Goal: Transaction & Acquisition: Register for event/course

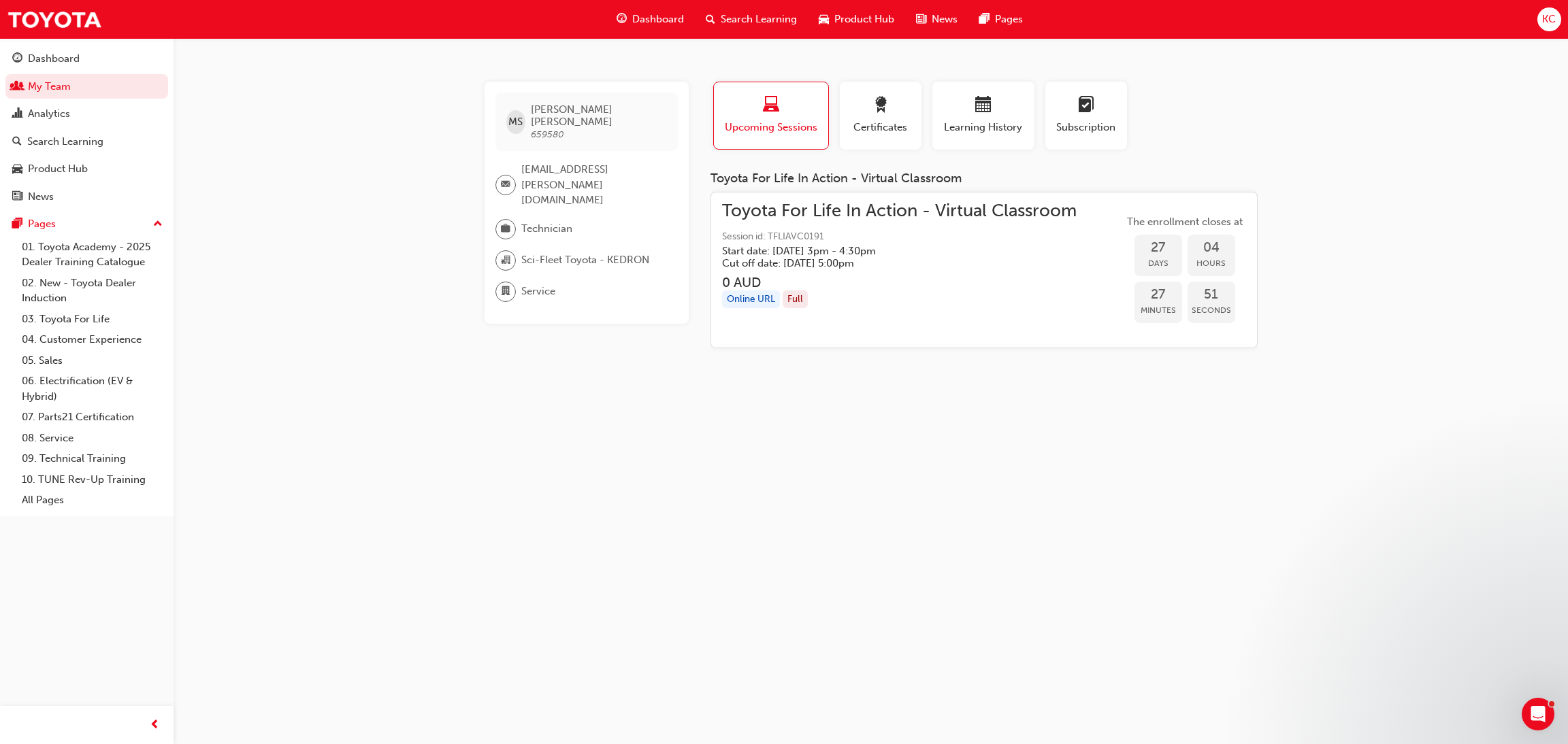
click at [69, 81] on link "My Team" at bounding box center [87, 87] width 163 height 25
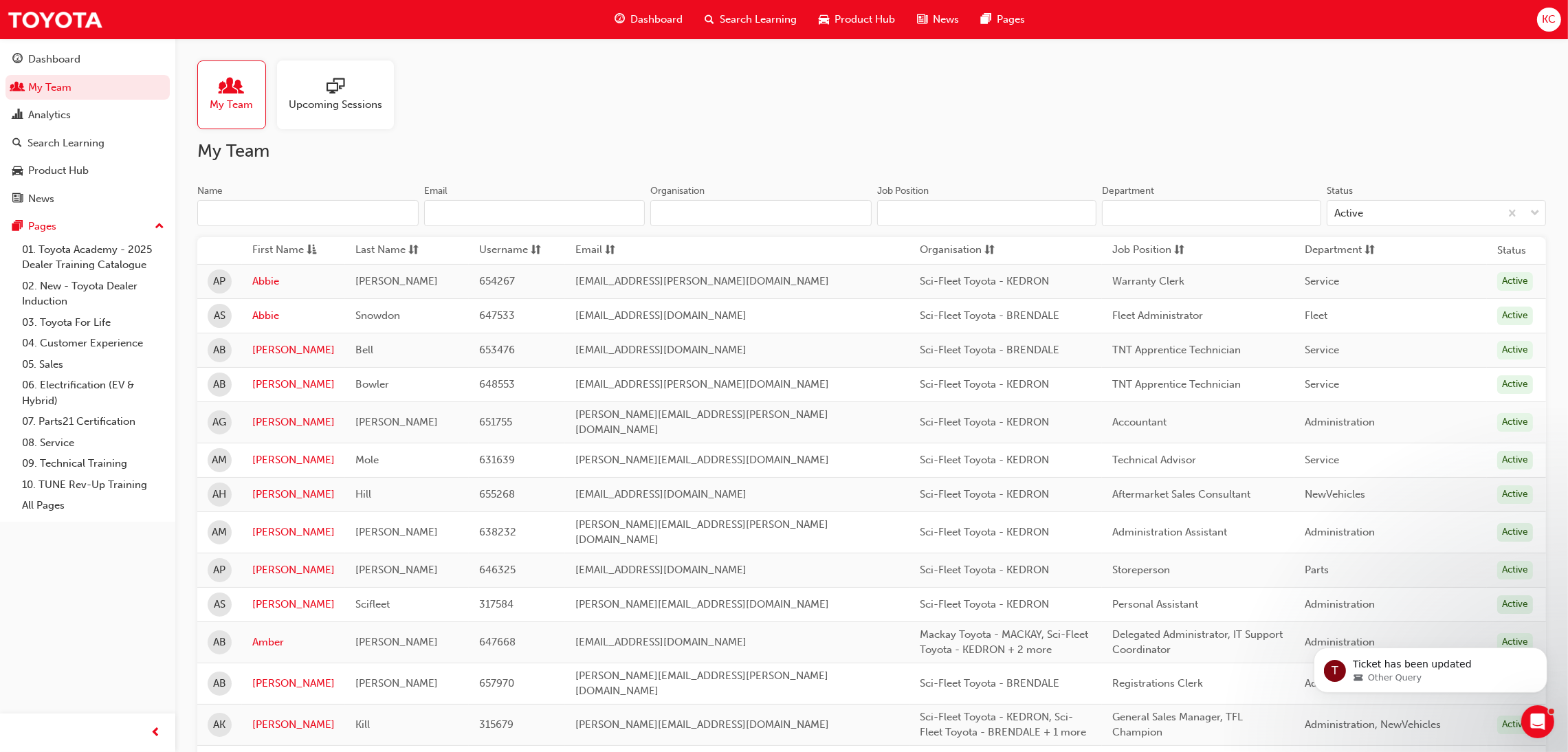
click at [282, 224] on input "Name" at bounding box center [307, 213] width 221 height 26
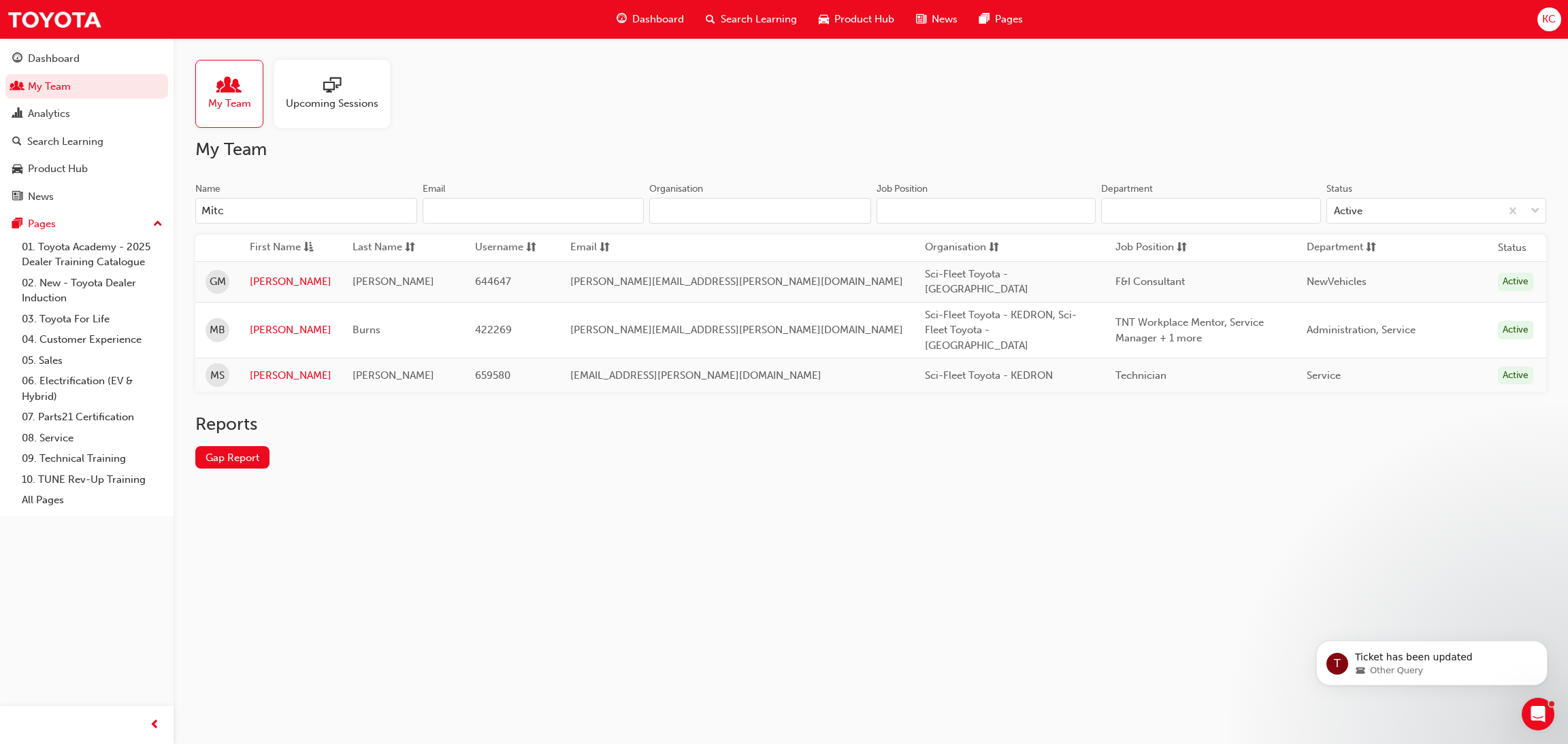
type input "[PERSON_NAME]"
drag, startPoint x: 266, startPoint y: 311, endPoint x: 280, endPoint y: 311, distance: 14.0
click at [267, 323] on link "[PERSON_NAME]" at bounding box center [291, 330] width 81 height 16
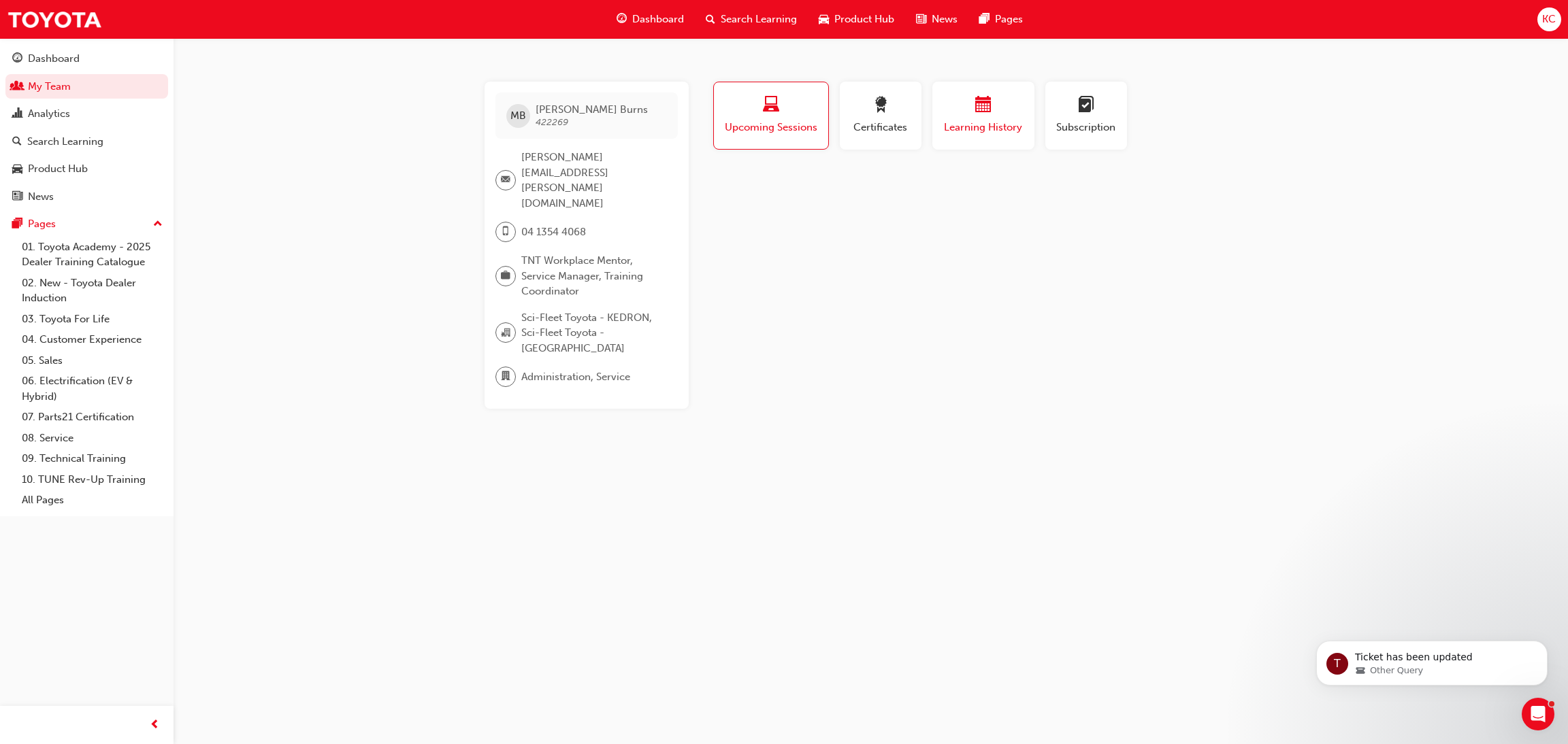
click at [997, 112] on div "button" at bounding box center [983, 107] width 81 height 21
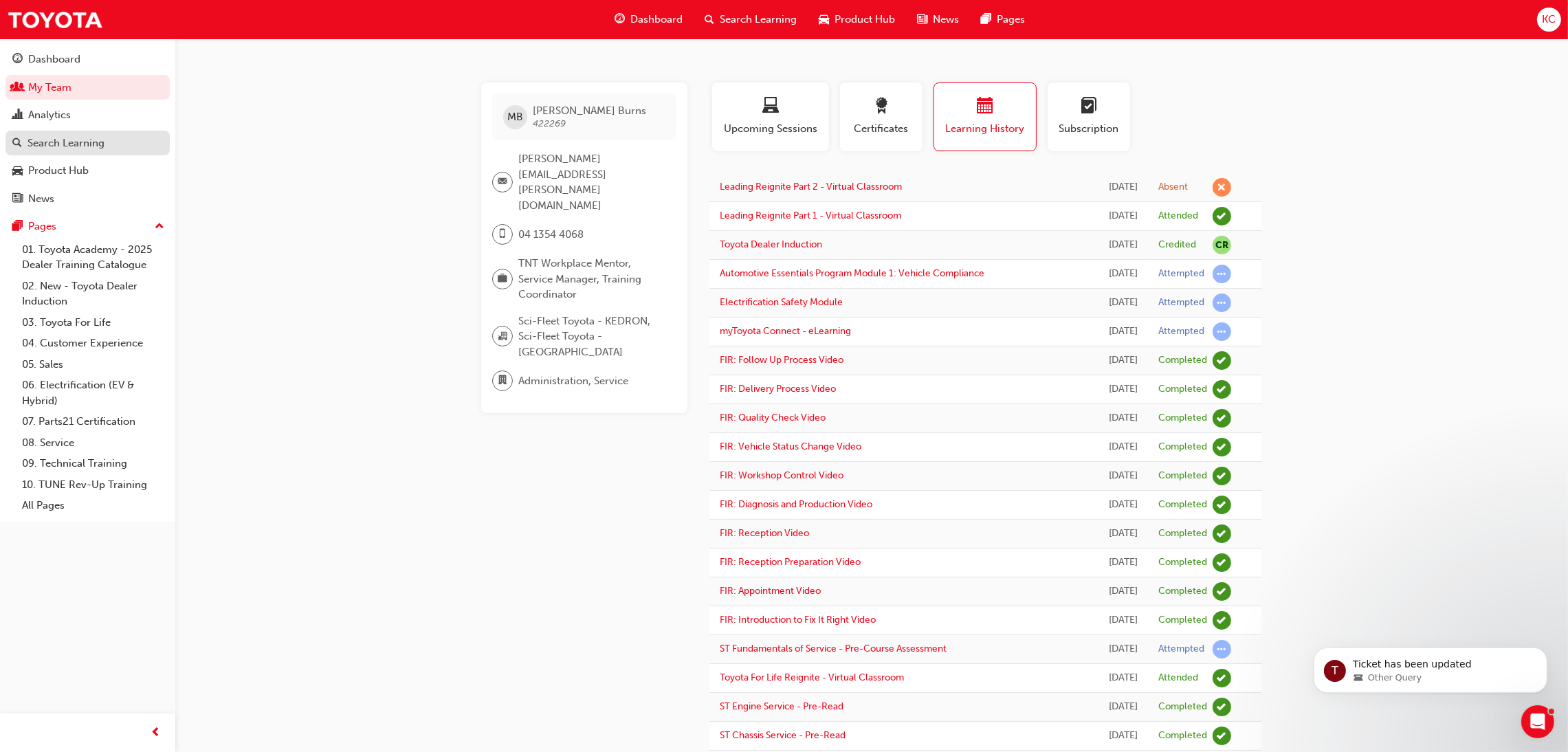
click at [52, 150] on div "Search Learning" at bounding box center [87, 143] width 151 height 17
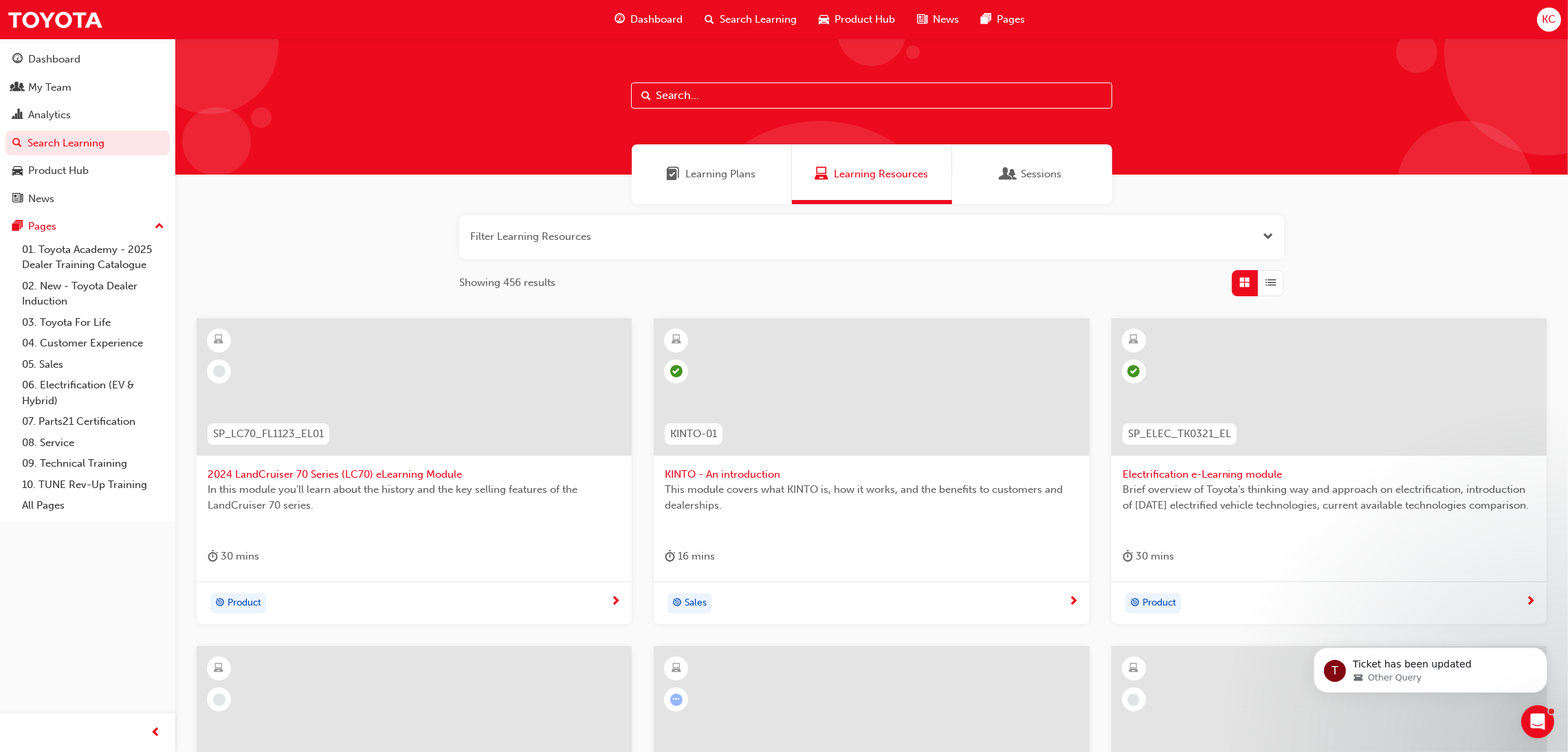
click at [795, 101] on input "text" at bounding box center [871, 95] width 481 height 26
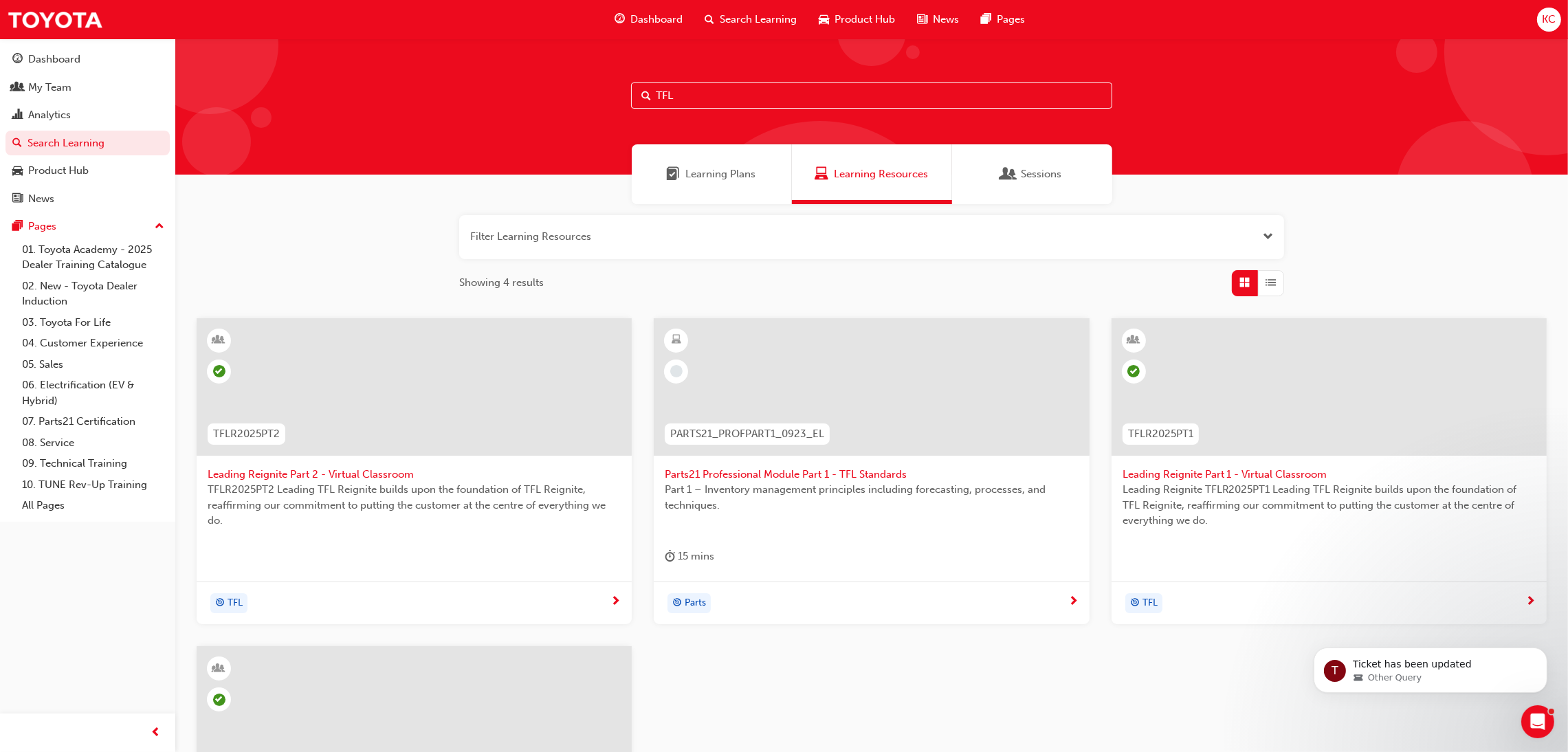
type input "TFL"
click at [353, 471] on span "Leading Reignite Part 2 - Virtual Classroom" at bounding box center [414, 474] width 413 height 16
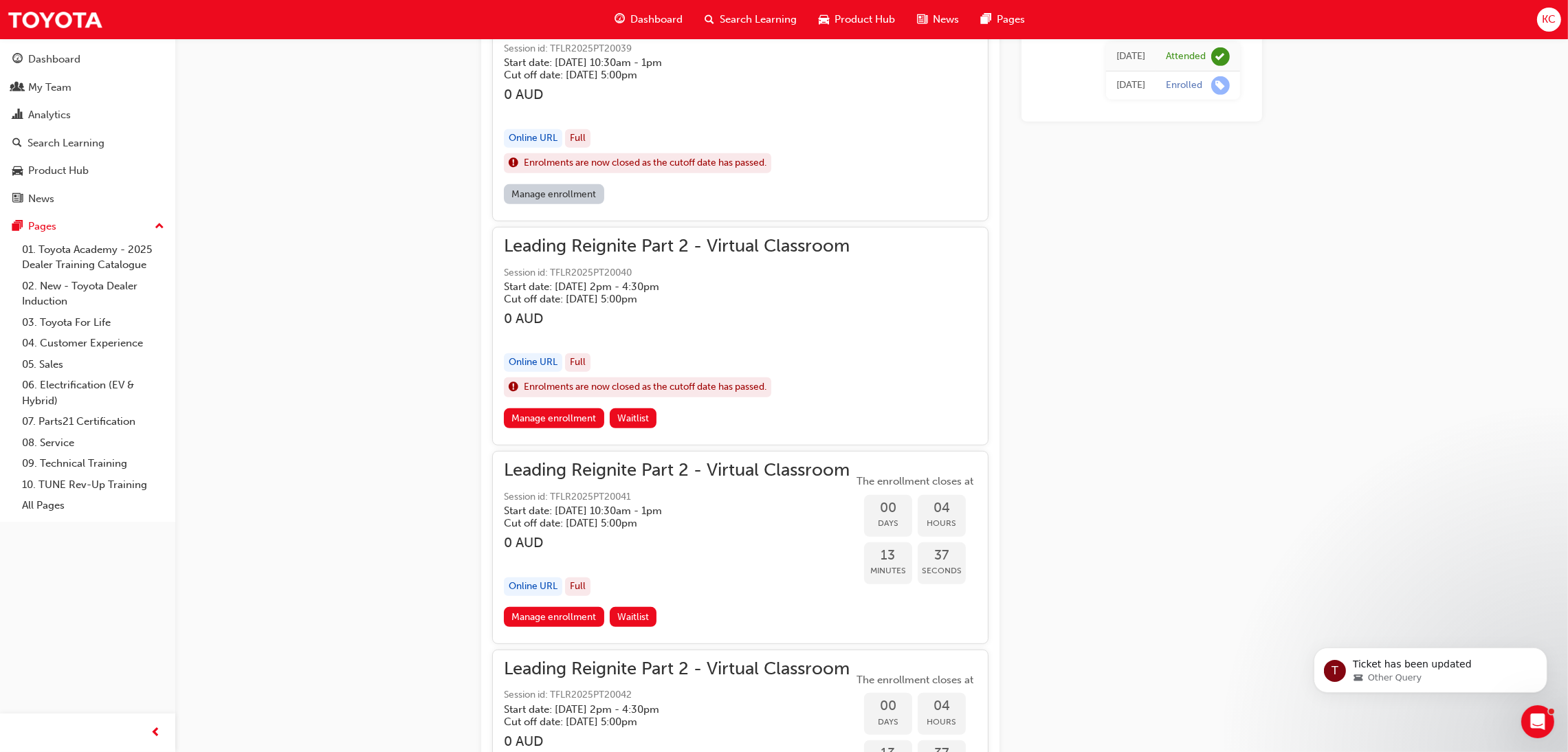
scroll to position [928, 0]
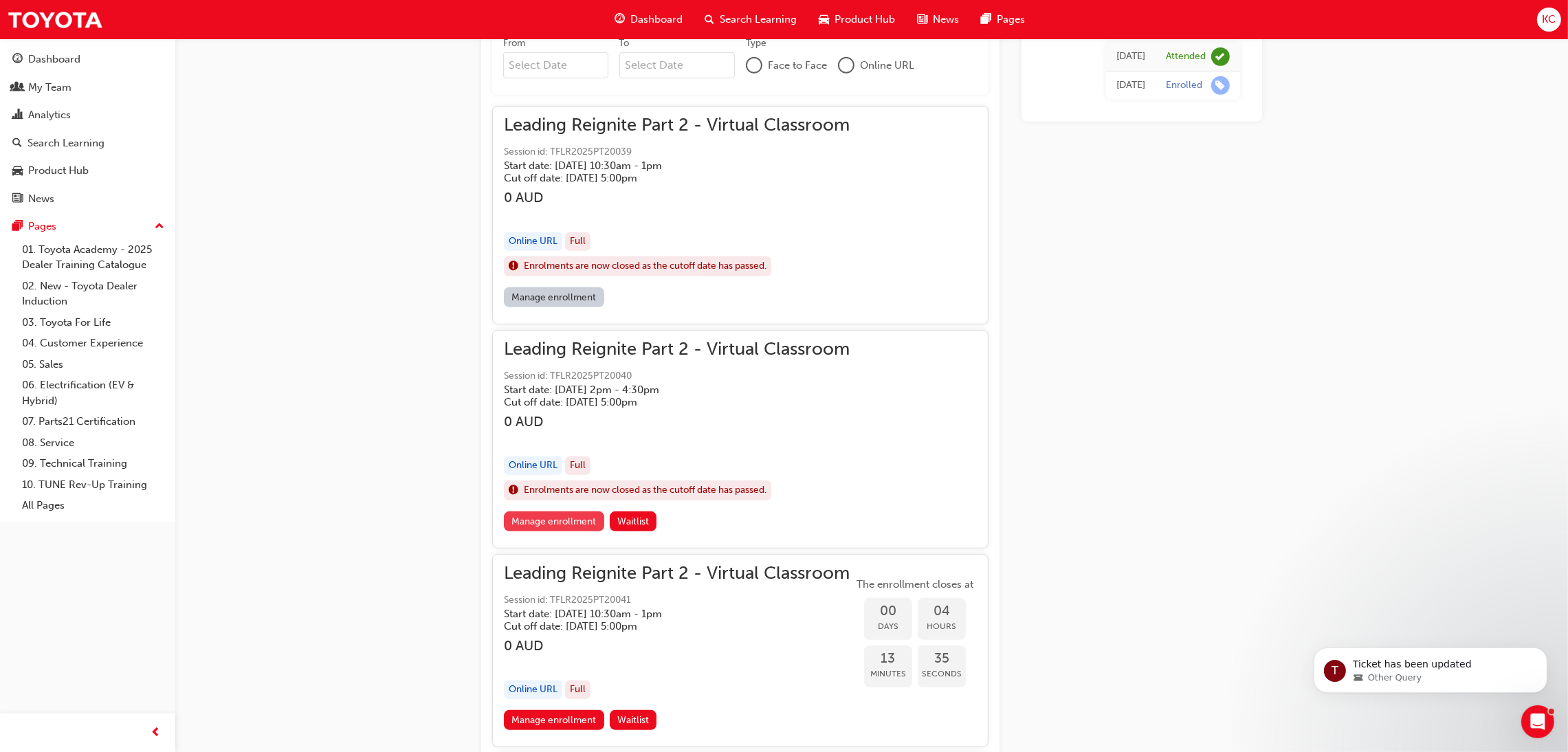
click at [560, 526] on link "Manage enrollment" at bounding box center [554, 522] width 100 height 20
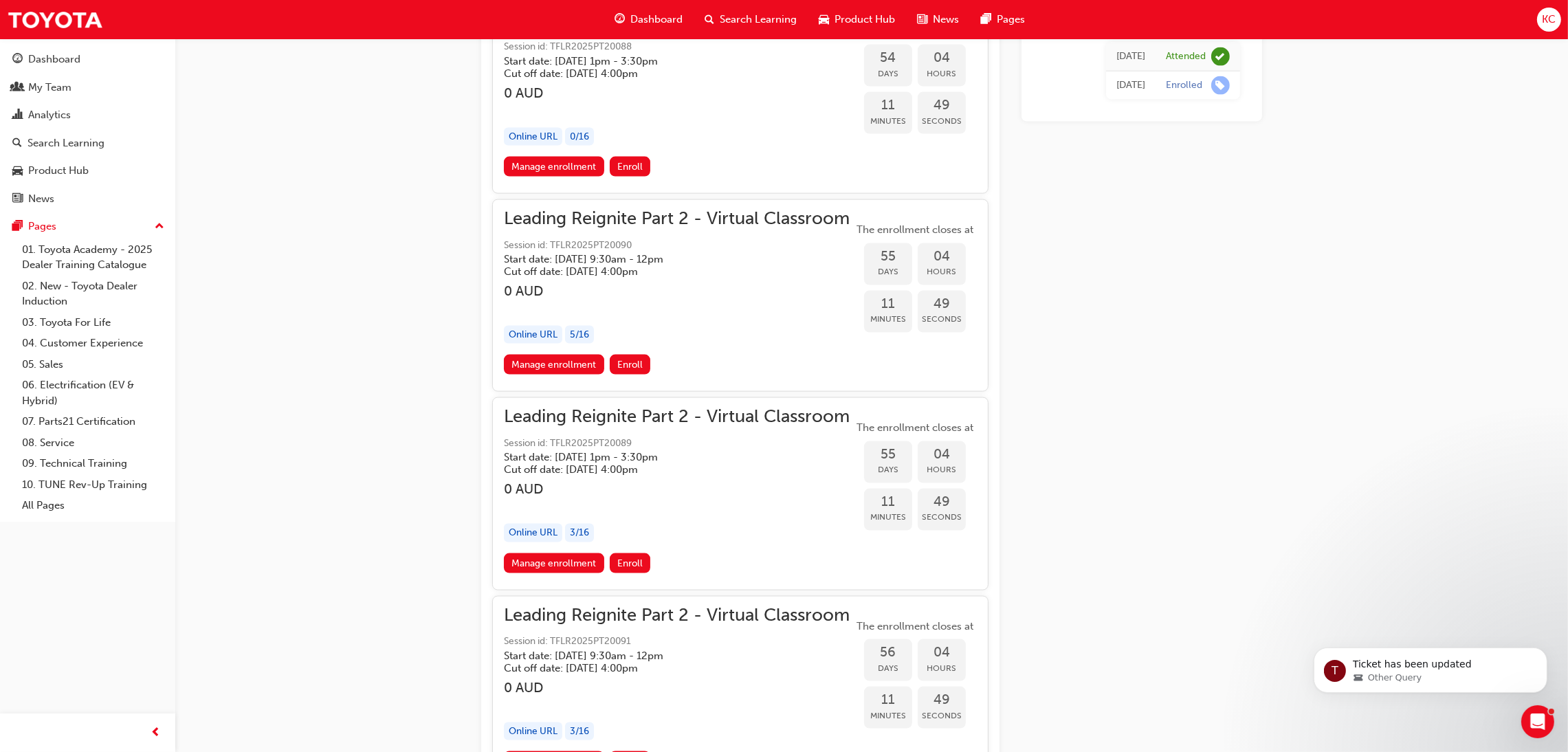
scroll to position [10827, 0]
